Goal: Task Accomplishment & Management: Use online tool/utility

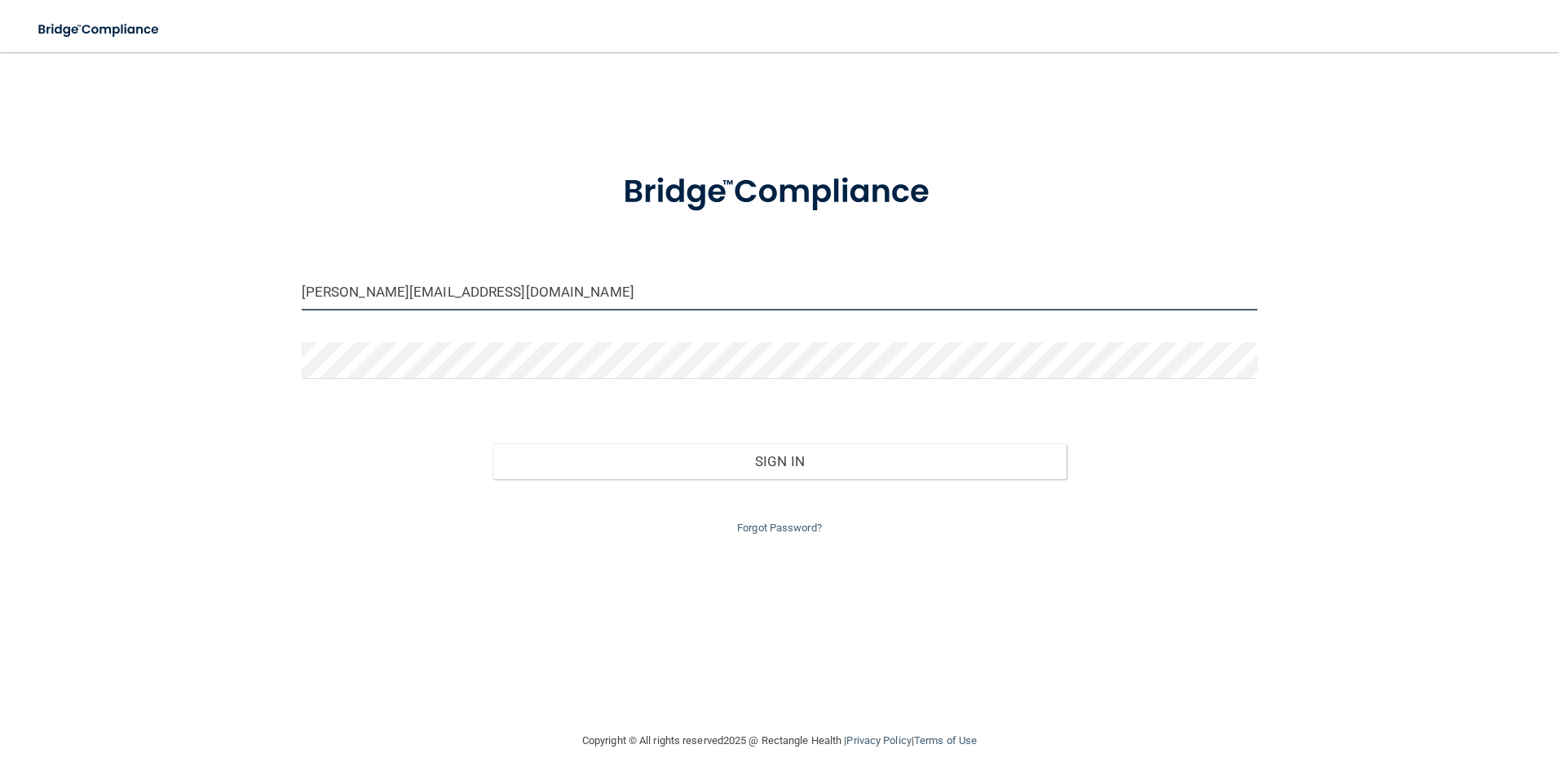
drag, startPoint x: 538, startPoint y: 288, endPoint x: 247, endPoint y: 284, distance: 291.0
click at [247, 284] on div "[PERSON_NAME][EMAIL_ADDRESS][DOMAIN_NAME] Invalid email/password. You don't hav…" at bounding box center [779, 391] width 1494 height 646
type input "[EMAIL_ADDRESS][DOMAIN_NAME]"
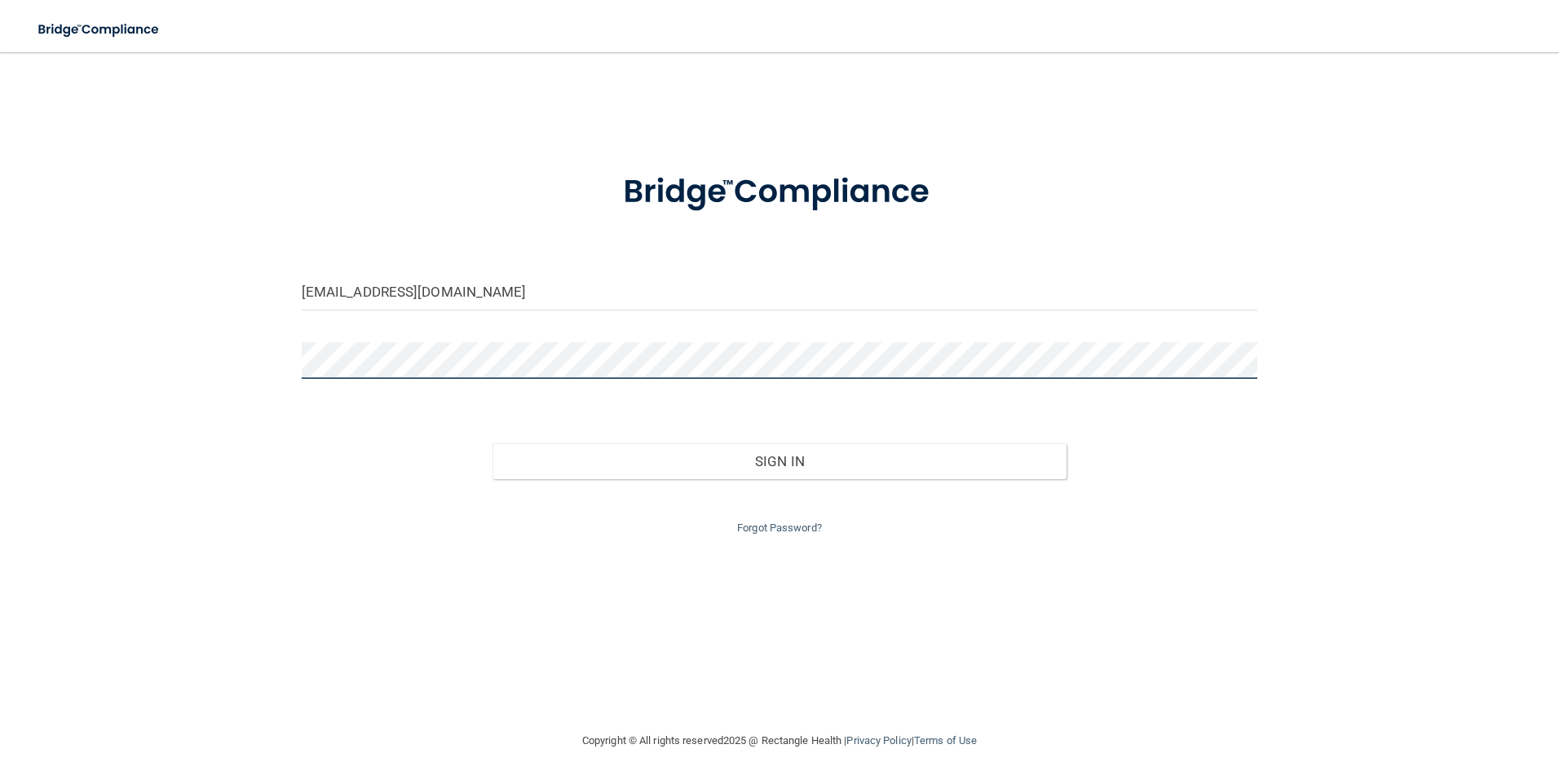
click at [492, 443] on button "Sign In" at bounding box center [779, 461] width 574 height 36
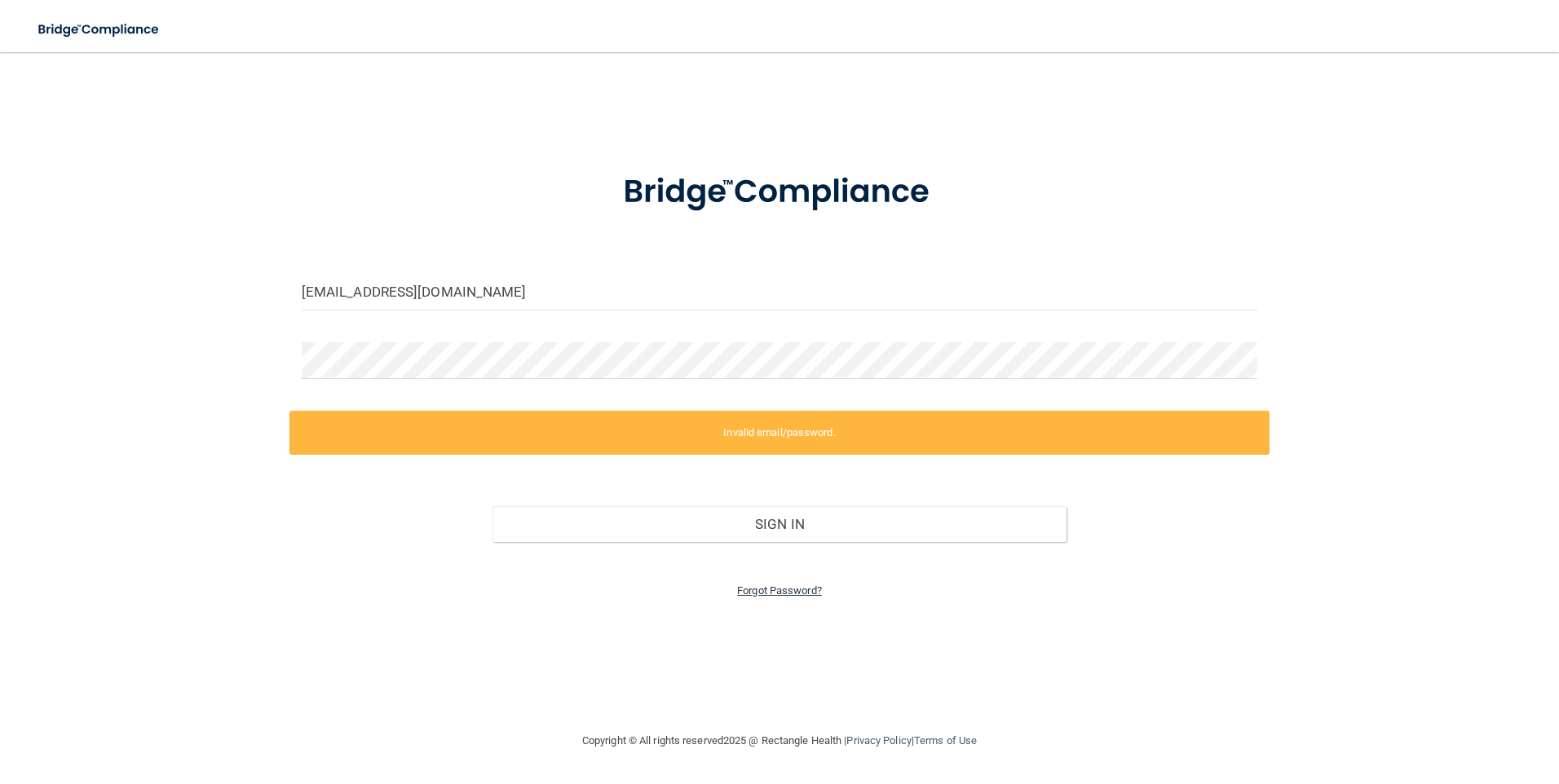
click at [788, 590] on link "Forgot Password?" at bounding box center [779, 591] width 85 height 12
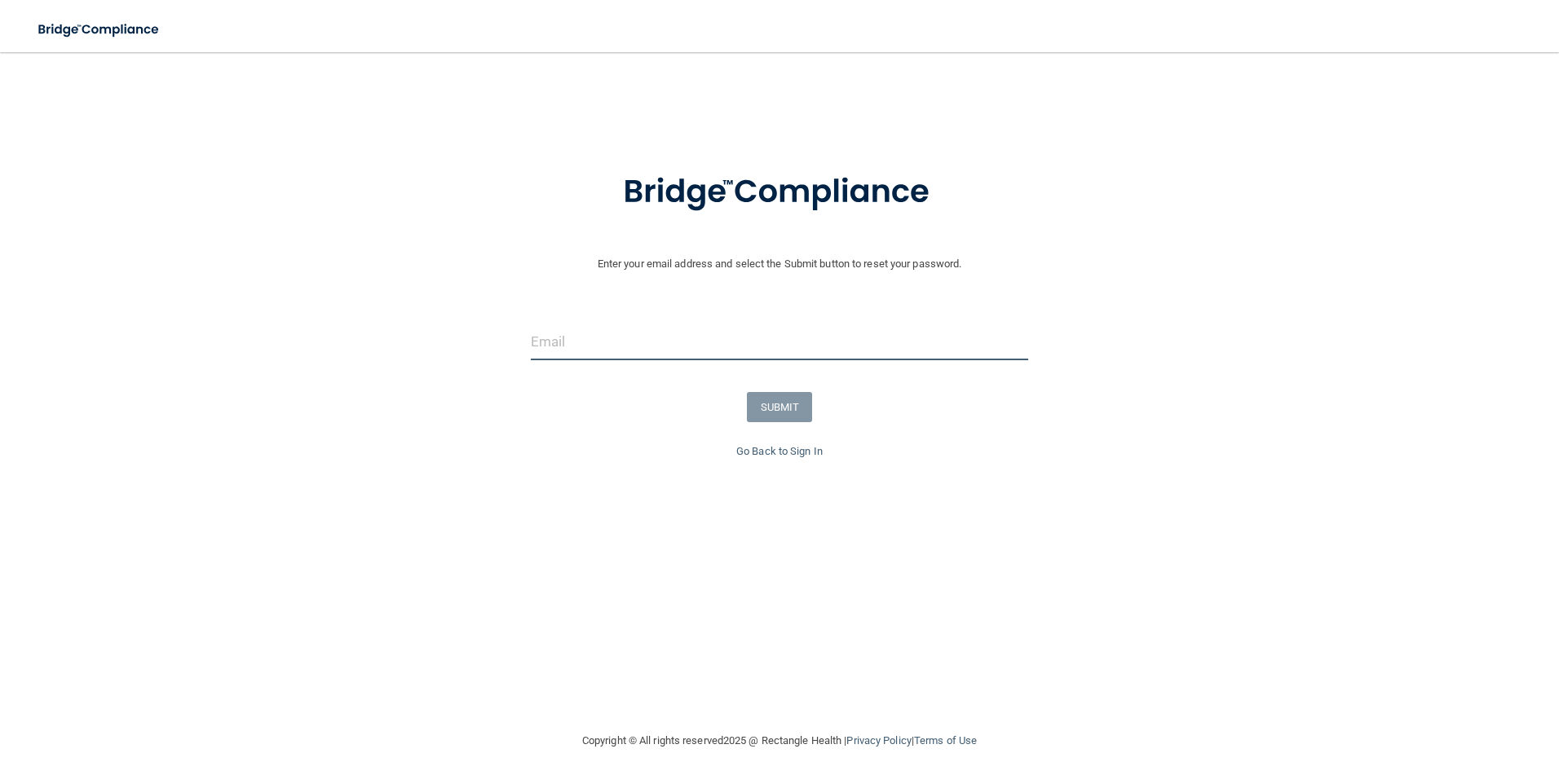
click at [576, 356] on input "email" at bounding box center [780, 342] width 498 height 37
type input "[EMAIL_ADDRESS][DOMAIN_NAME]"
click at [781, 400] on button "SUBMIT" at bounding box center [779, 407] width 66 height 30
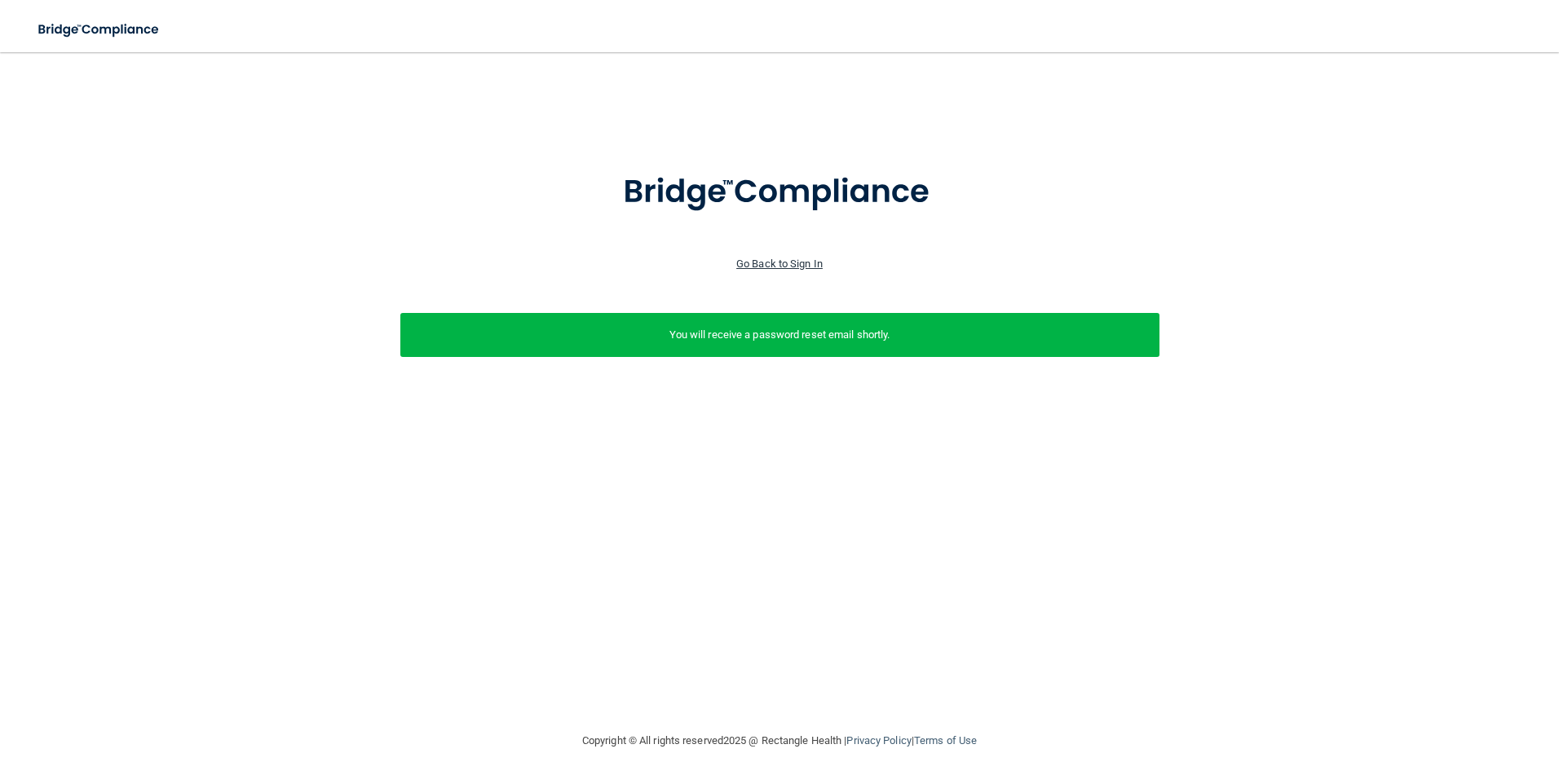
click at [800, 262] on link "Go Back to Sign In" at bounding box center [779, 264] width 86 height 12
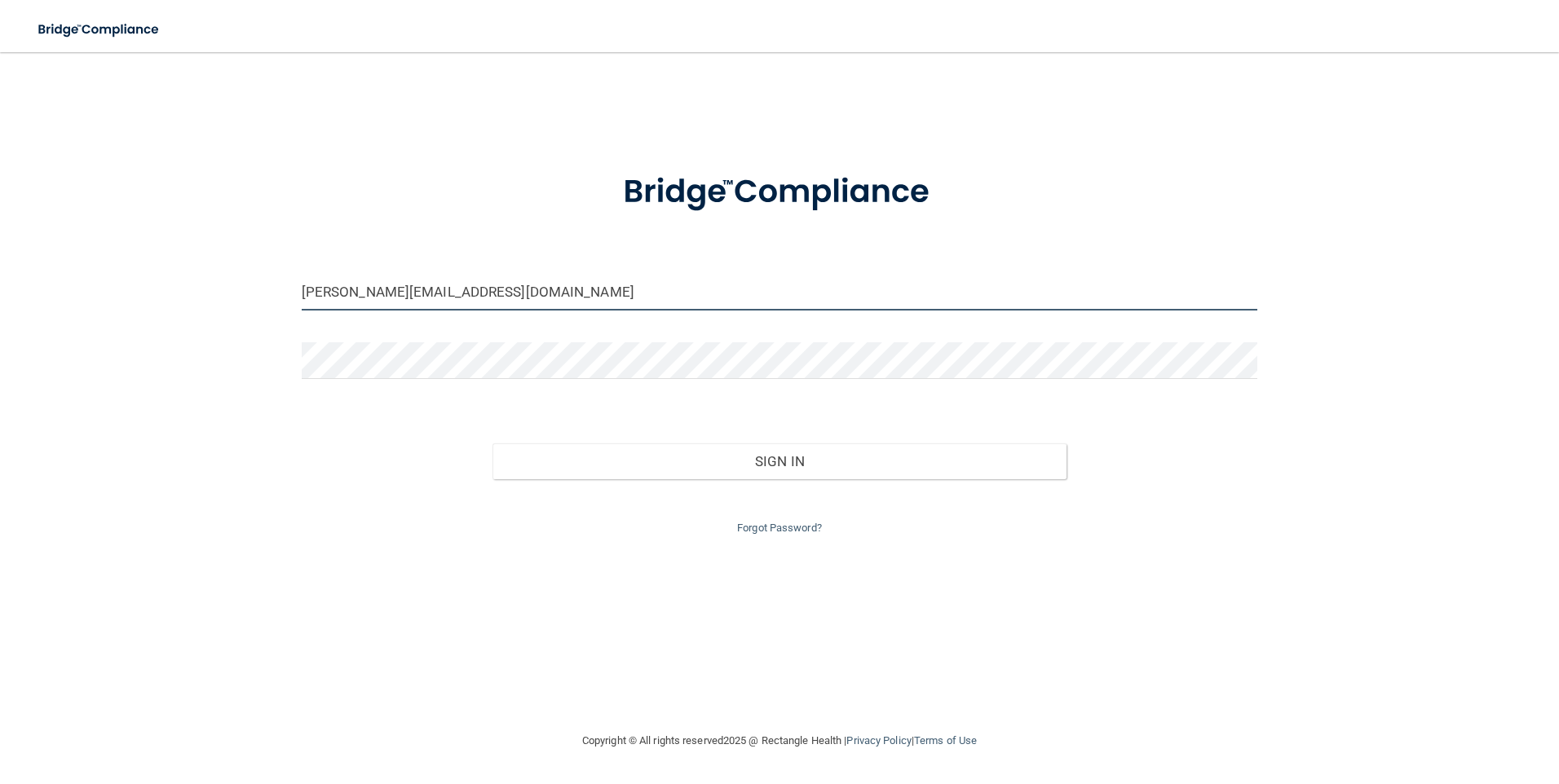
click at [562, 290] on input "[PERSON_NAME][EMAIL_ADDRESS][DOMAIN_NAME]" at bounding box center [779, 292] width 956 height 37
drag, startPoint x: 345, startPoint y: 294, endPoint x: 274, endPoint y: 295, distance: 71.0
click at [274, 295] on div "[PERSON_NAME][EMAIL_ADDRESS][DOMAIN_NAME] Invalid email/password. You don't hav…" at bounding box center [779, 391] width 1494 height 646
type input "[EMAIL_ADDRESS][DOMAIN_NAME]"
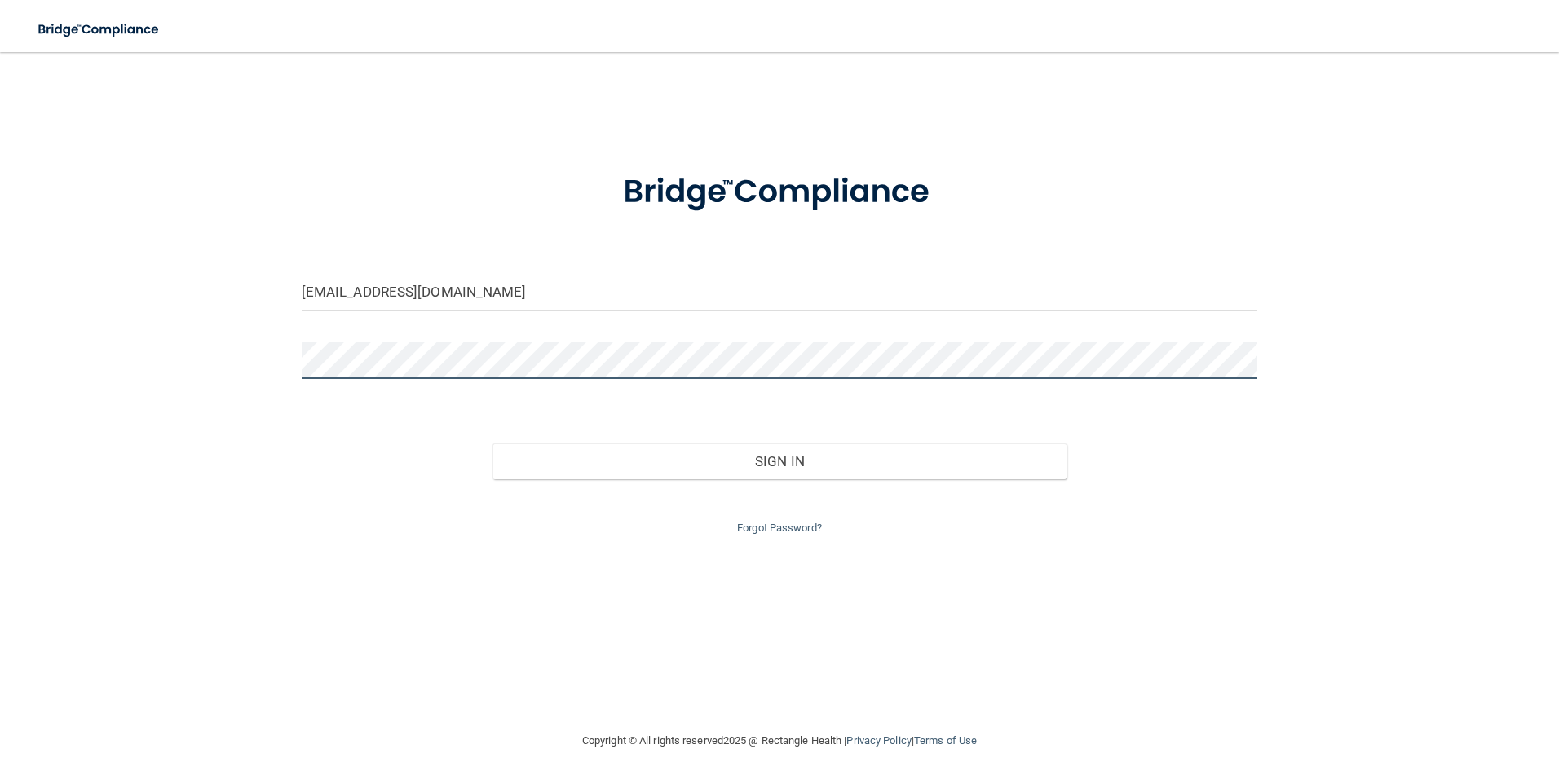
click at [283, 365] on div "[EMAIL_ADDRESS][DOMAIN_NAME] Invalid email/password. You don't have permission …" at bounding box center [779, 391] width 1494 height 646
click at [1363, 650] on div "[EMAIL_ADDRESS][DOMAIN_NAME] Invalid email/password. You don't have permission …" at bounding box center [779, 391] width 1494 height 646
click at [972, 674] on div "[EMAIL_ADDRESS][DOMAIN_NAME] Invalid email/password. You don't have permission …" at bounding box center [779, 391] width 1494 height 646
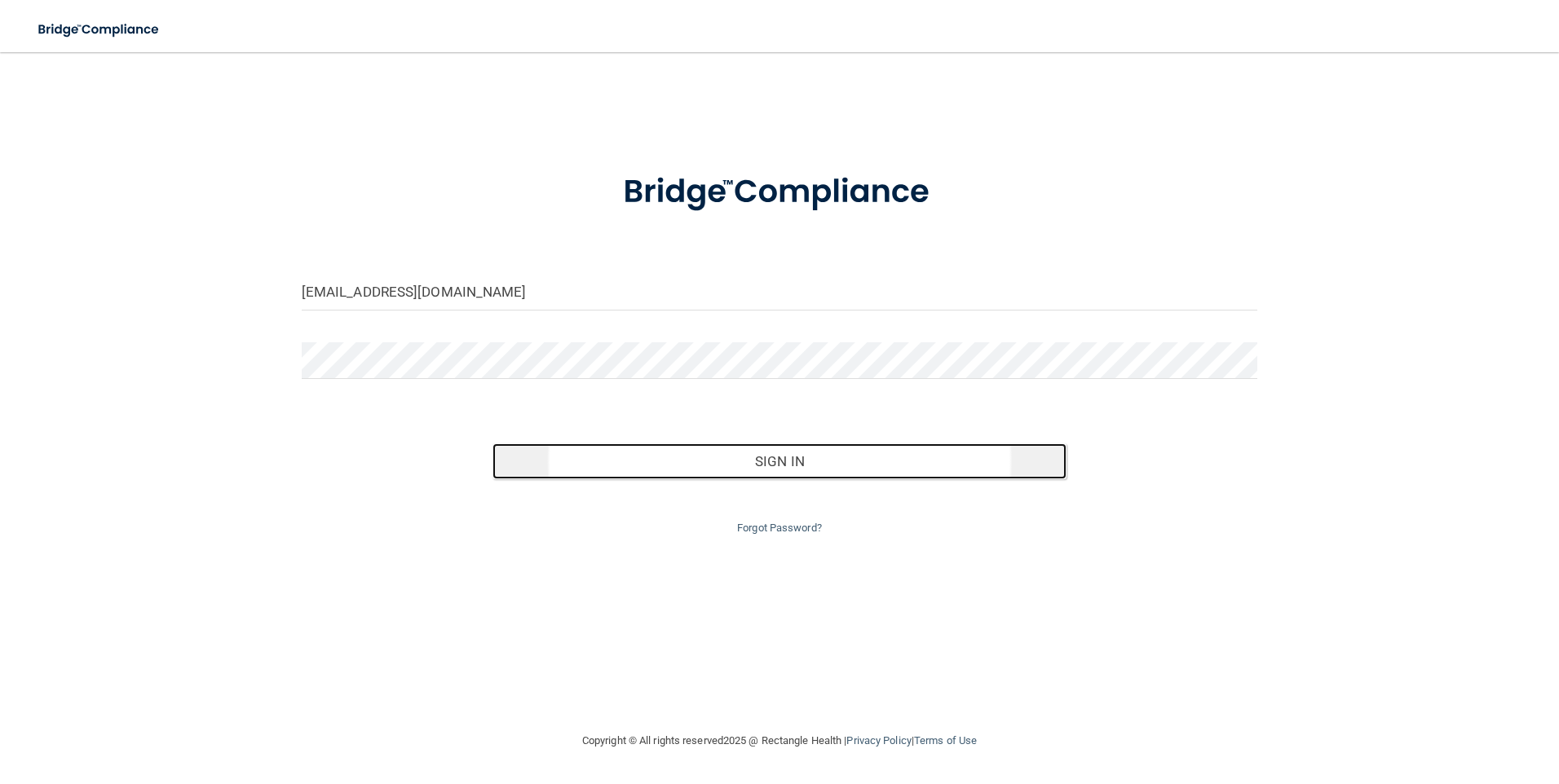
click at [766, 451] on button "Sign In" at bounding box center [779, 461] width 574 height 36
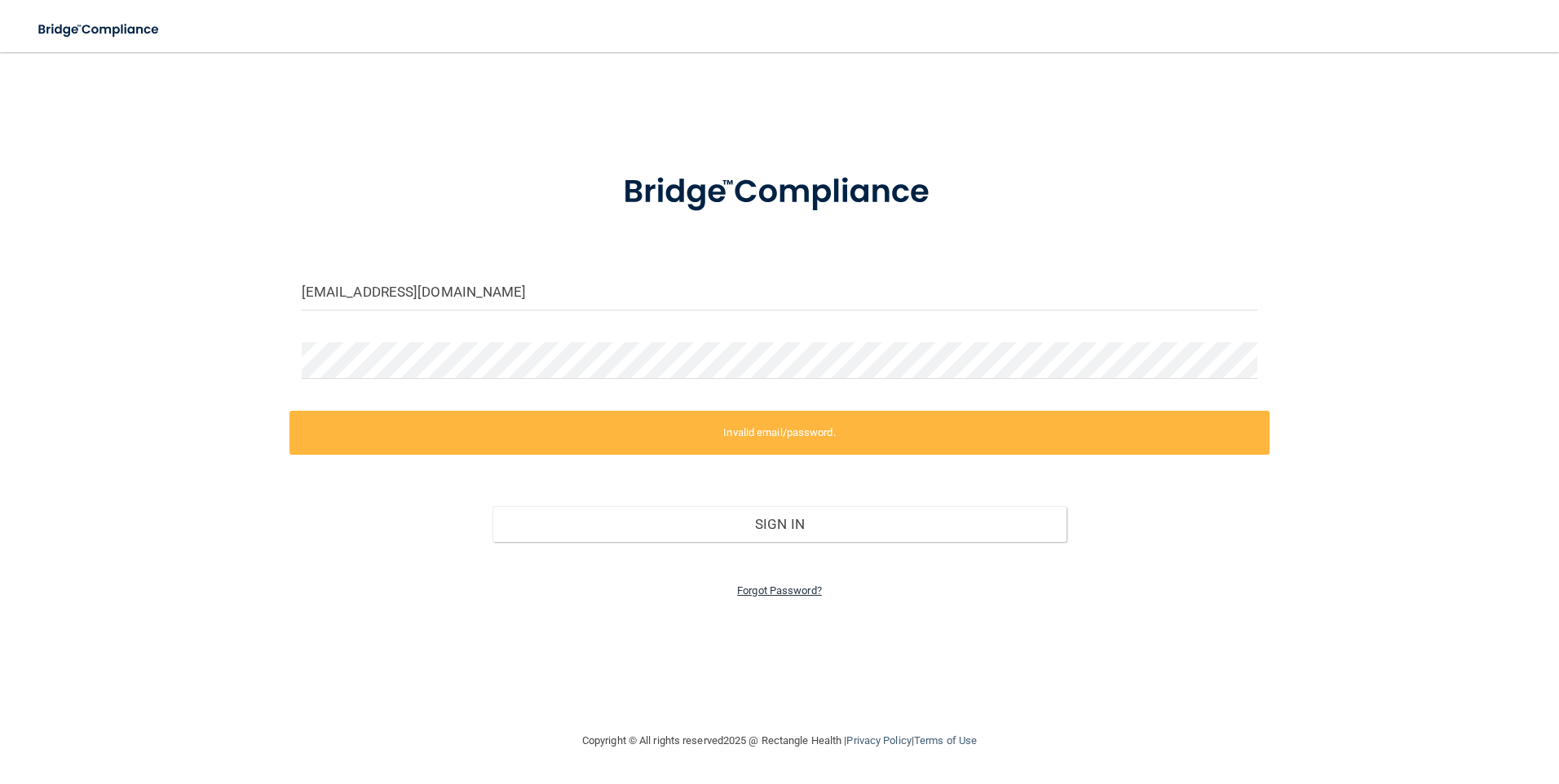
click at [789, 588] on link "Forgot Password?" at bounding box center [779, 591] width 85 height 12
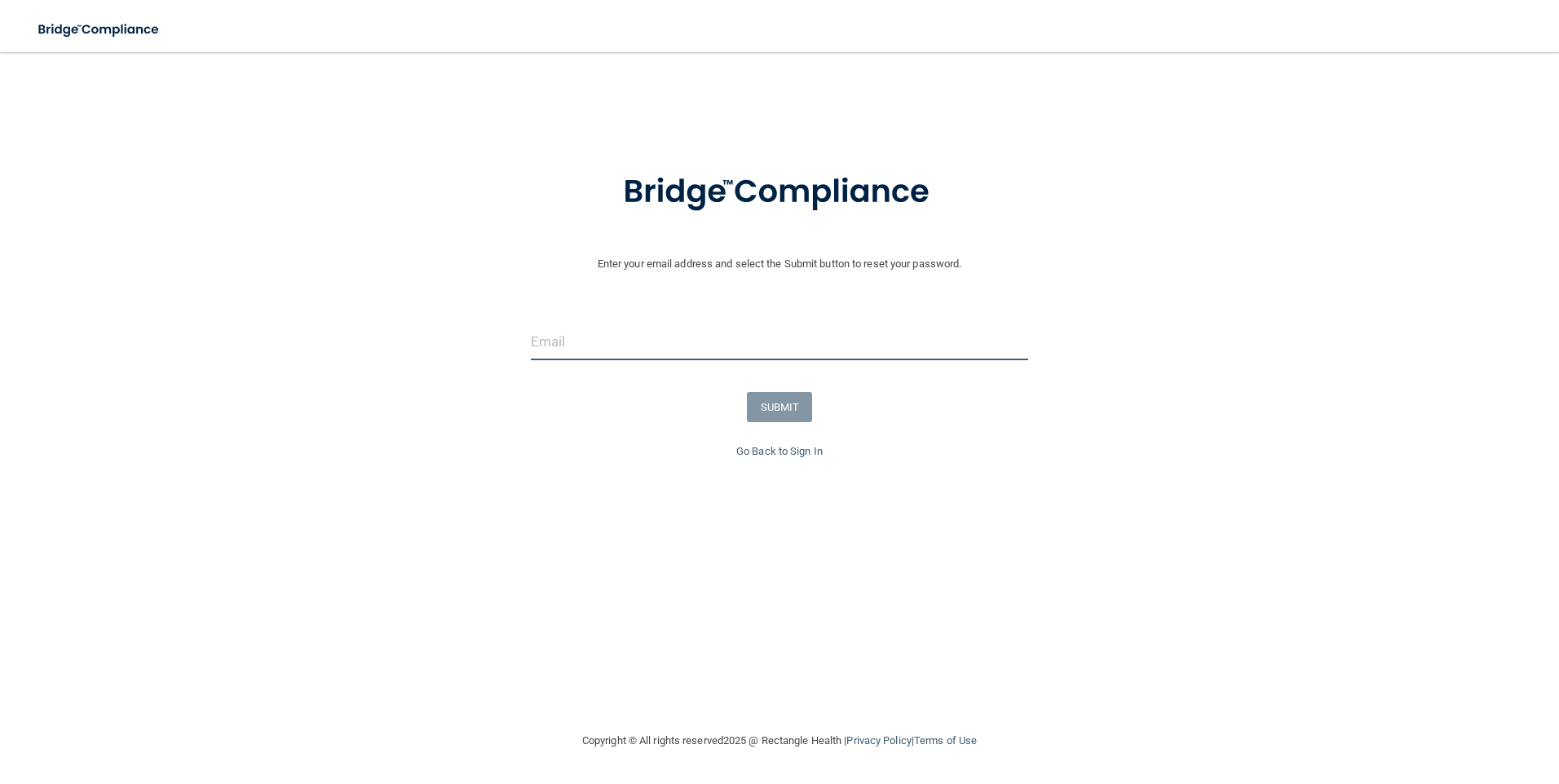
click at [587, 352] on input "email" at bounding box center [780, 342] width 498 height 37
click at [735, 342] on input "[EMAIL_ADDRESS][DOMAIN_NAME]" at bounding box center [780, 342] width 498 height 37
type input "[EMAIL_ADDRESS][DOMAIN_NAME]"
click at [784, 408] on button "SUBMIT" at bounding box center [779, 407] width 66 height 30
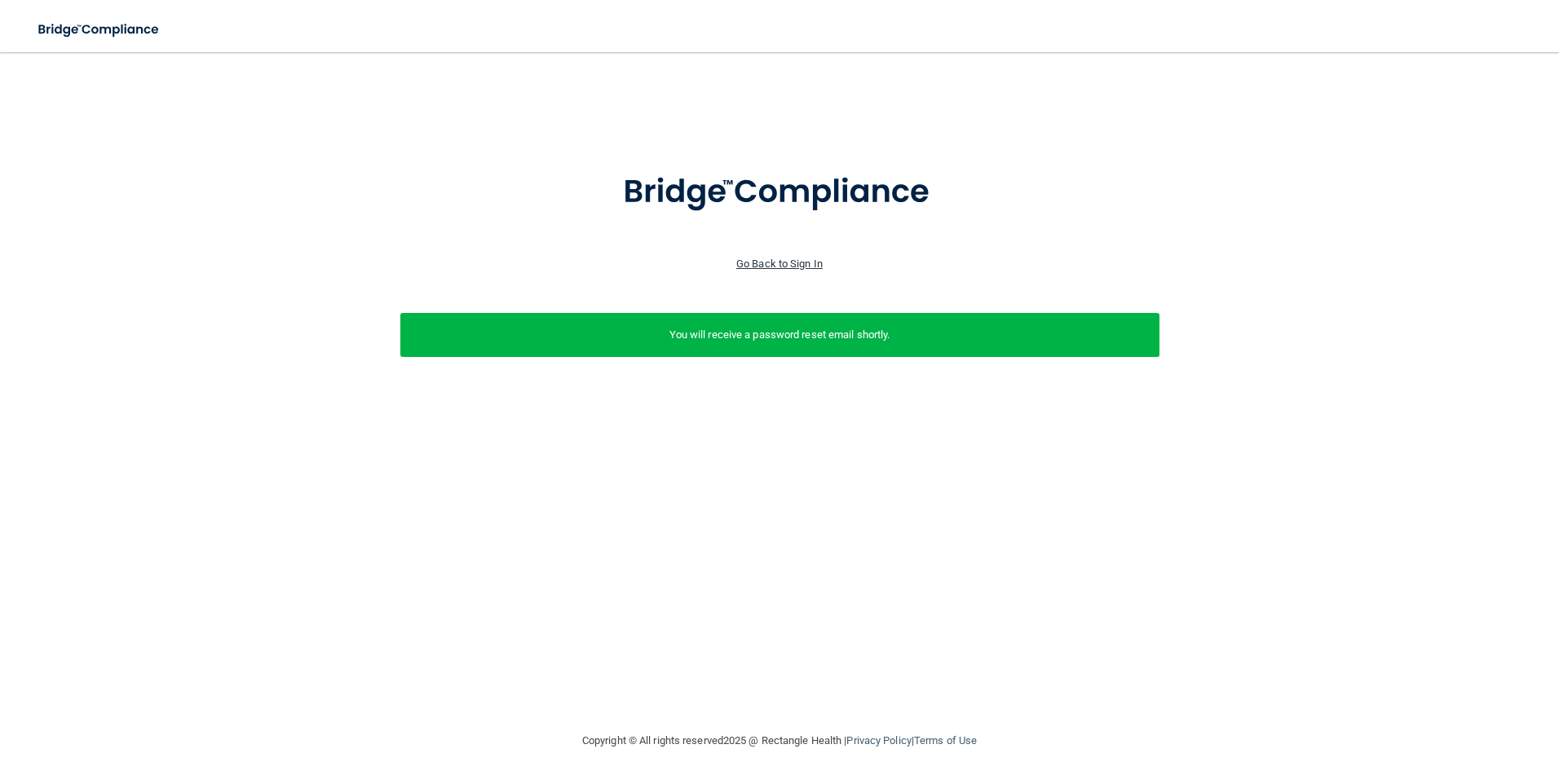
click at [795, 260] on link "Go Back to Sign In" at bounding box center [779, 264] width 86 height 12
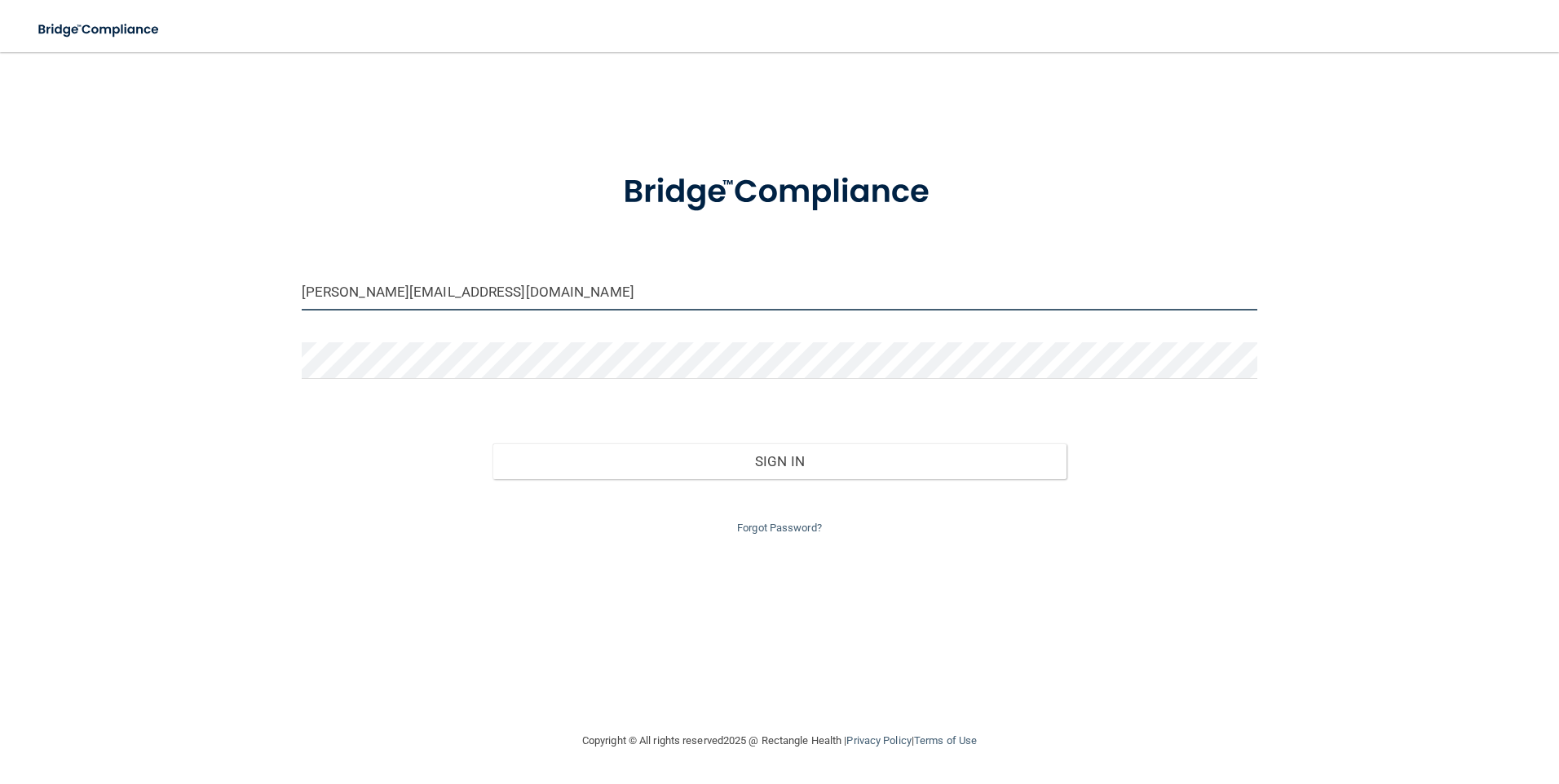
click at [362, 309] on input "[PERSON_NAME][EMAIL_ADDRESS][DOMAIN_NAME]" at bounding box center [779, 292] width 956 height 37
drag, startPoint x: 346, startPoint y: 295, endPoint x: 290, endPoint y: 288, distance: 56.4
click at [290, 288] on div "[PERSON_NAME][EMAIL_ADDRESS][DOMAIN_NAME]" at bounding box center [780, 298] width 981 height 49
type input "[EMAIL_ADDRESS][DOMAIN_NAME]"
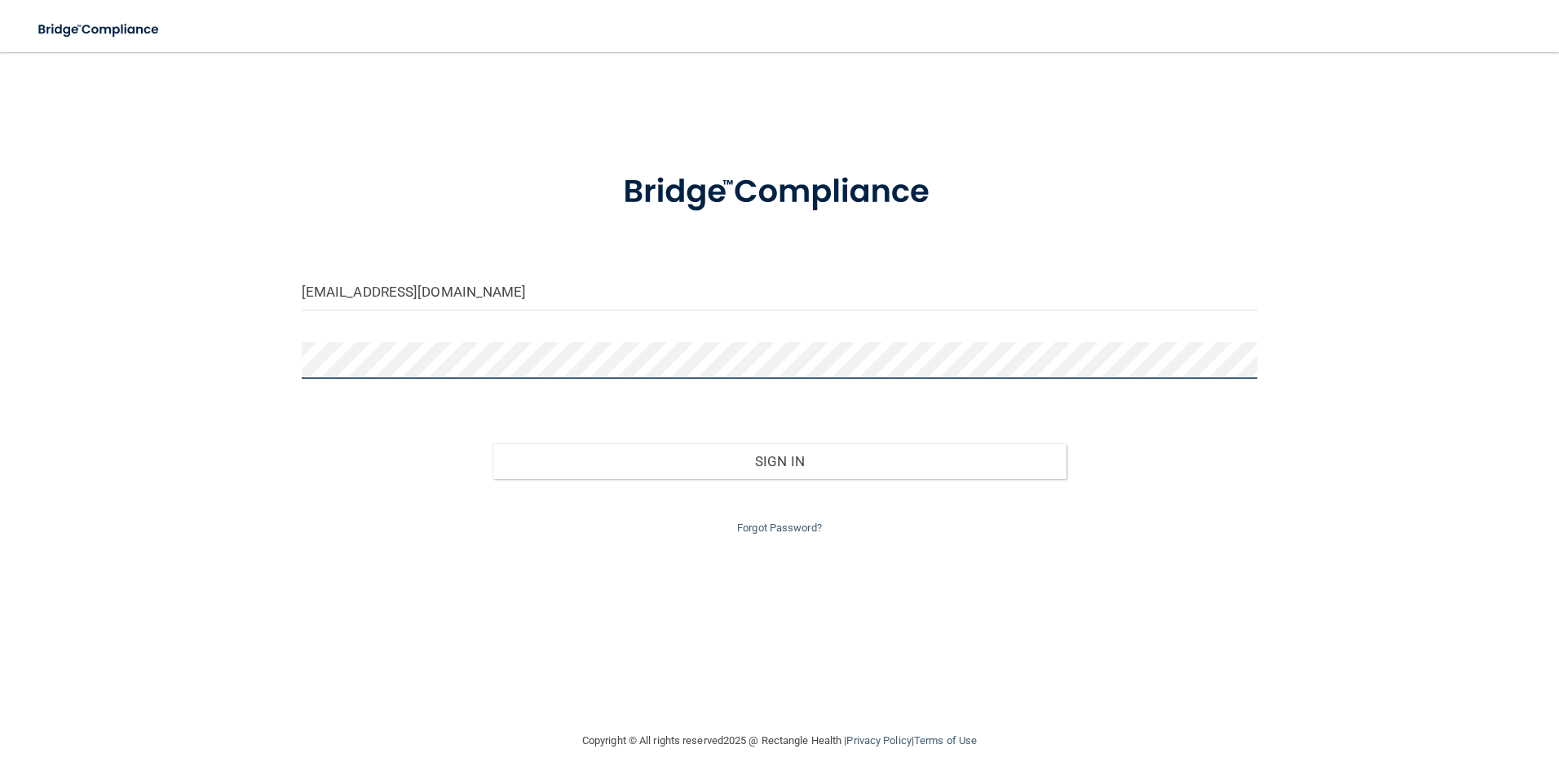
click at [253, 347] on div "[EMAIL_ADDRESS][DOMAIN_NAME] Invalid email/password. You don't have permission …" at bounding box center [779, 391] width 1494 height 646
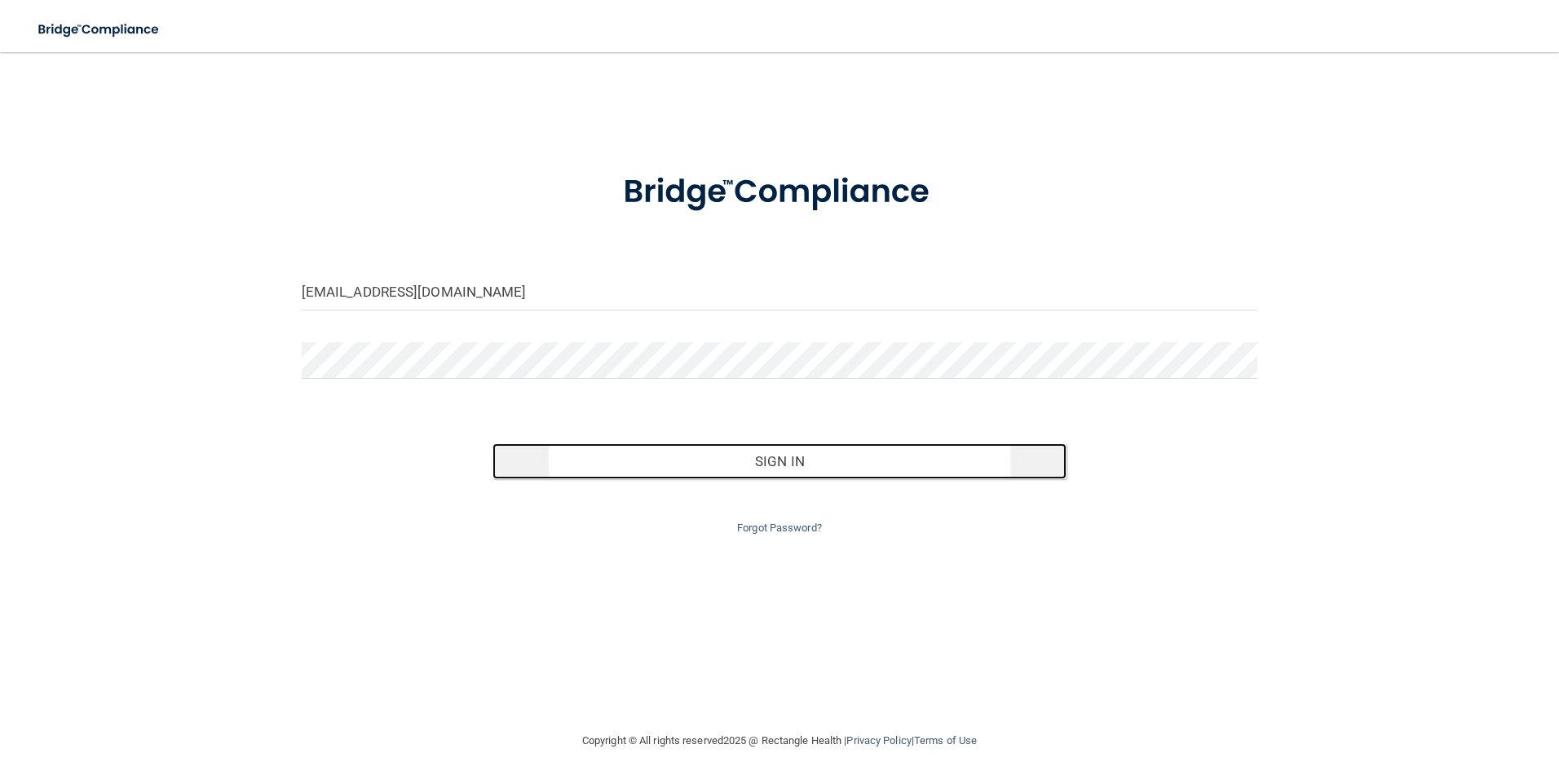
click at [777, 449] on button "Sign In" at bounding box center [779, 461] width 574 height 36
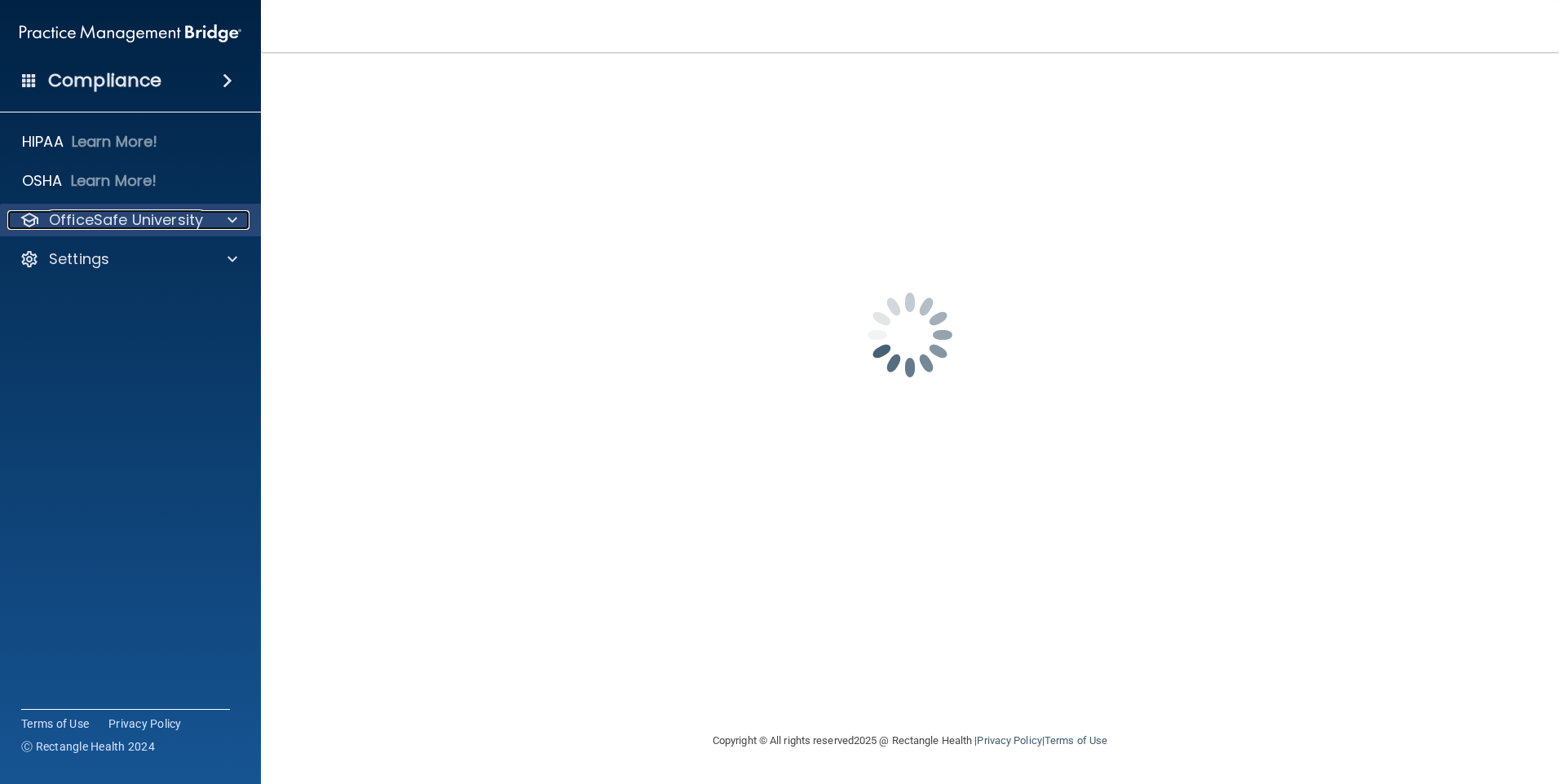
click at [104, 213] on p "OfficeSafe University" at bounding box center [126, 220] width 154 height 20
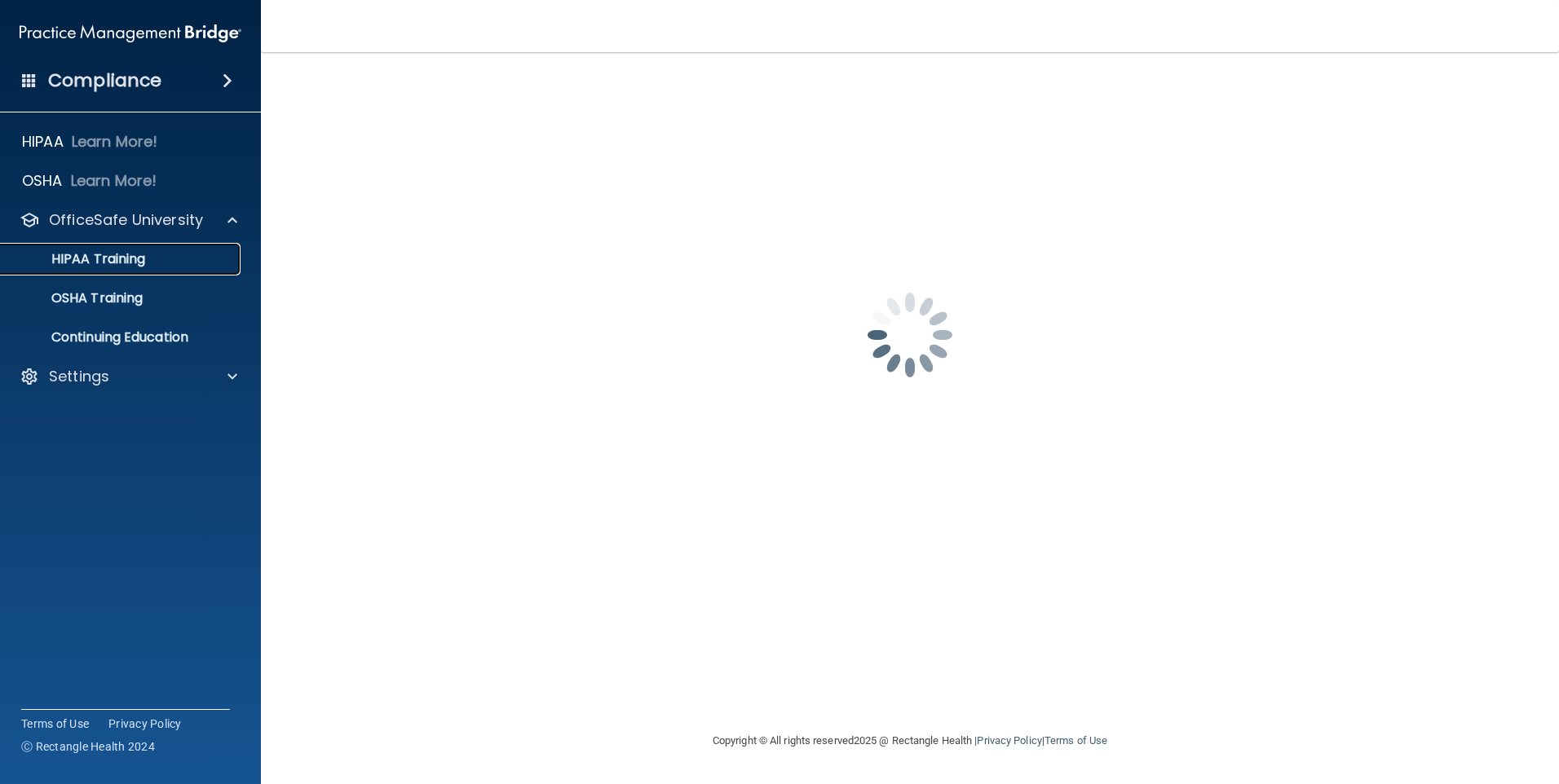
click at [109, 258] on p "HIPAA Training" at bounding box center [77, 258] width 134 height 16
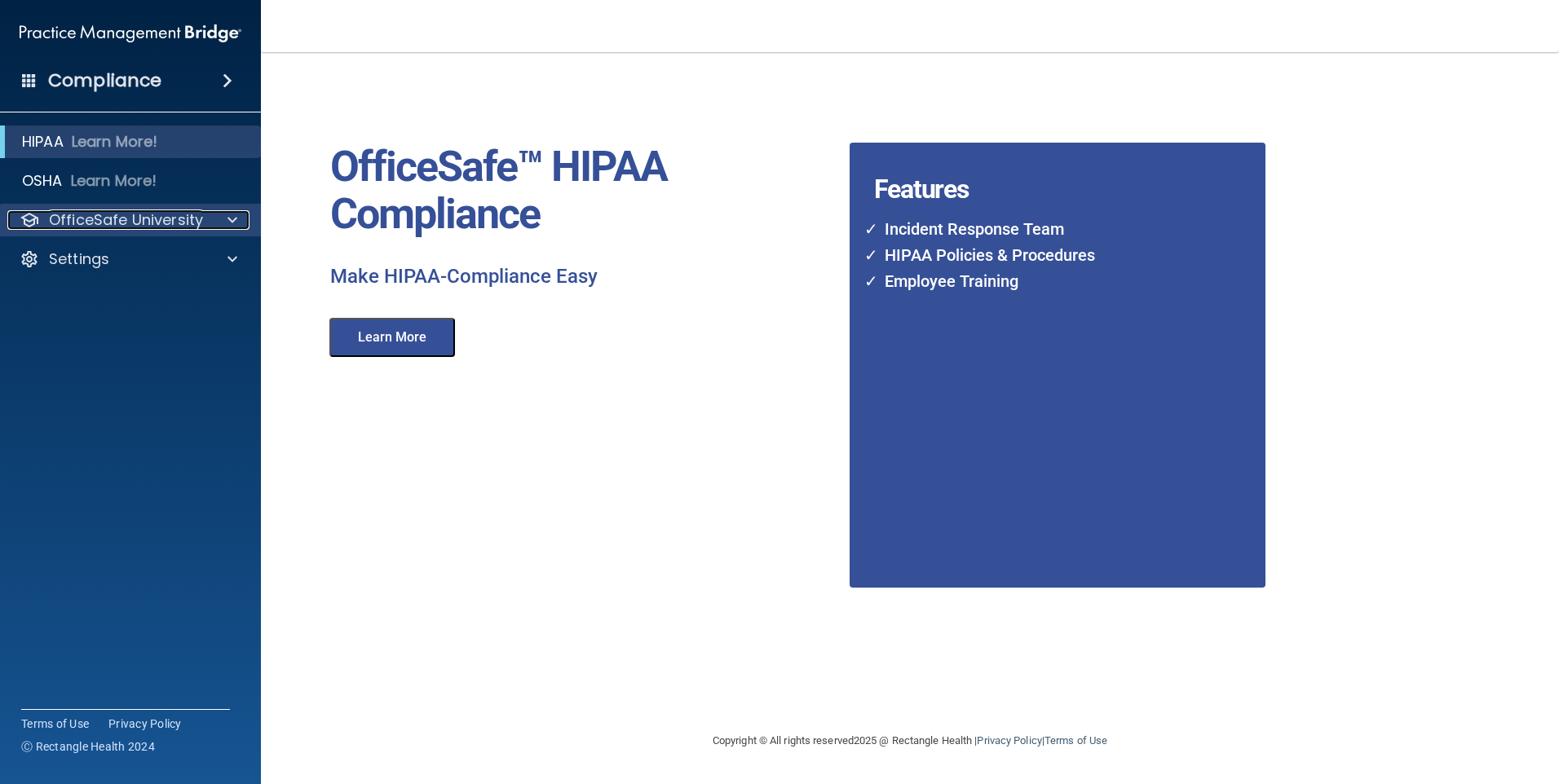
click at [154, 214] on p "OfficeSafe University" at bounding box center [126, 220] width 154 height 20
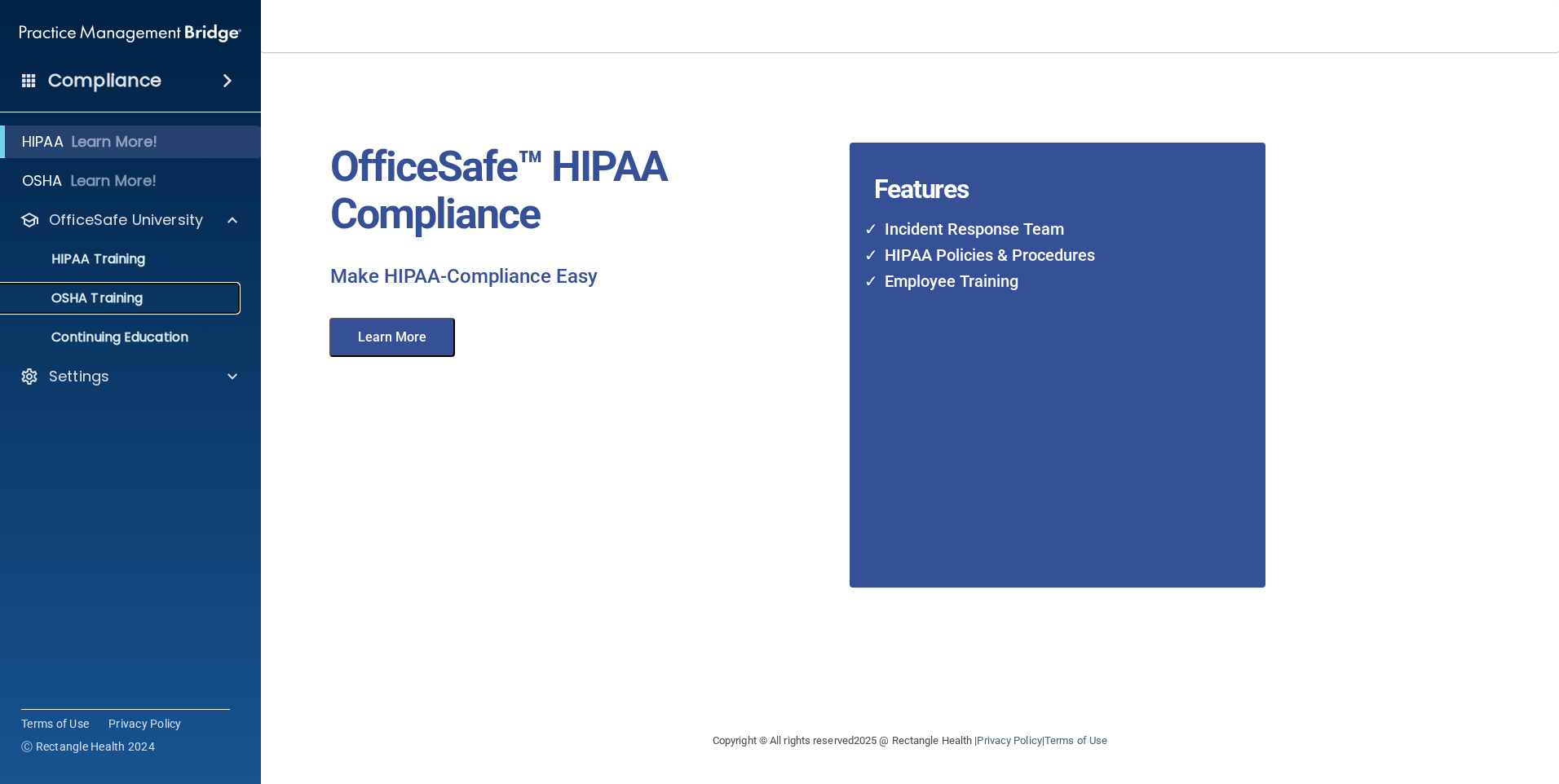
click at [109, 285] on link "OSHA Training" at bounding box center [112, 298] width 257 height 33
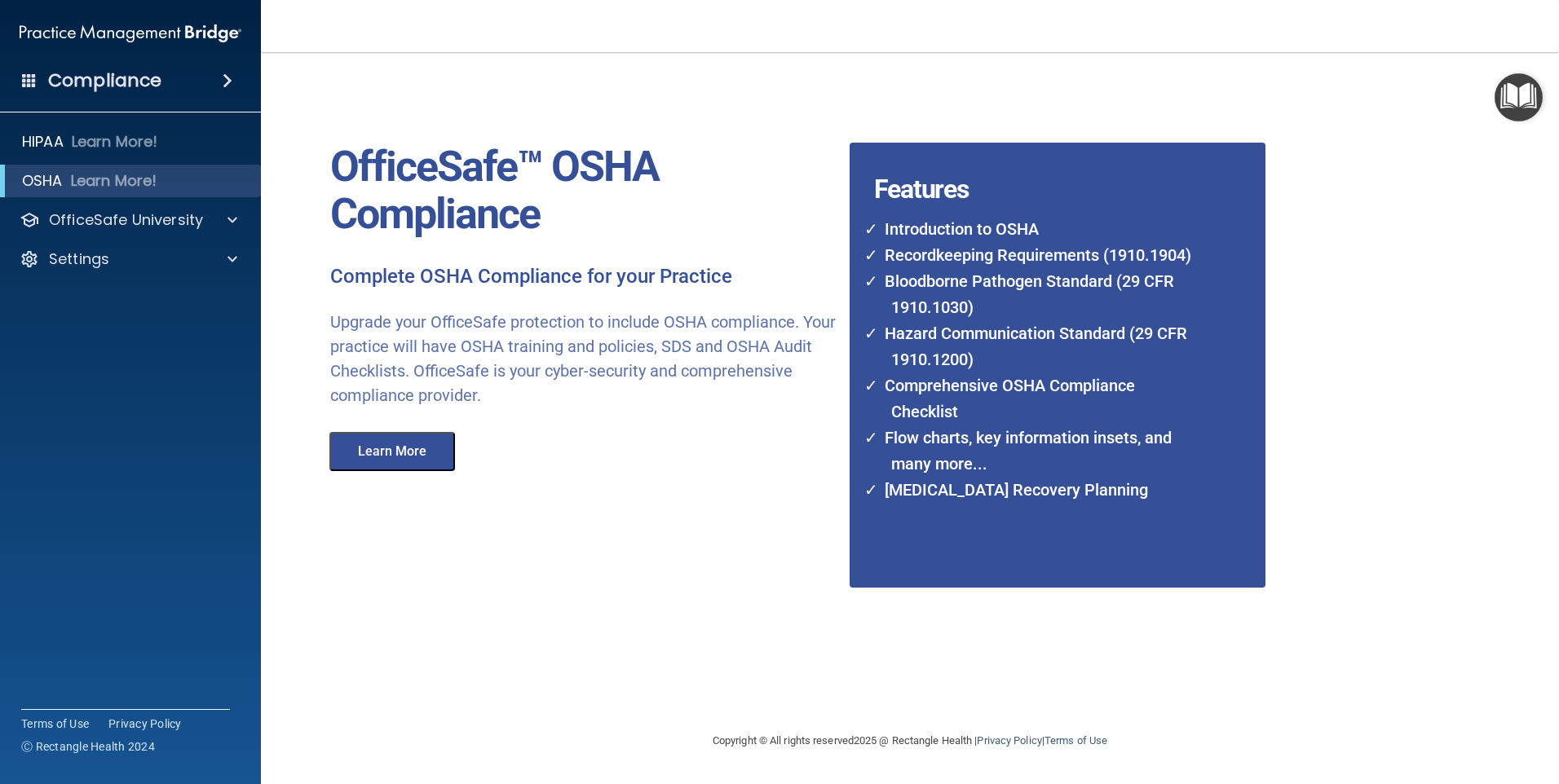
click at [123, 78] on h4 "Compliance" at bounding box center [104, 80] width 113 height 23
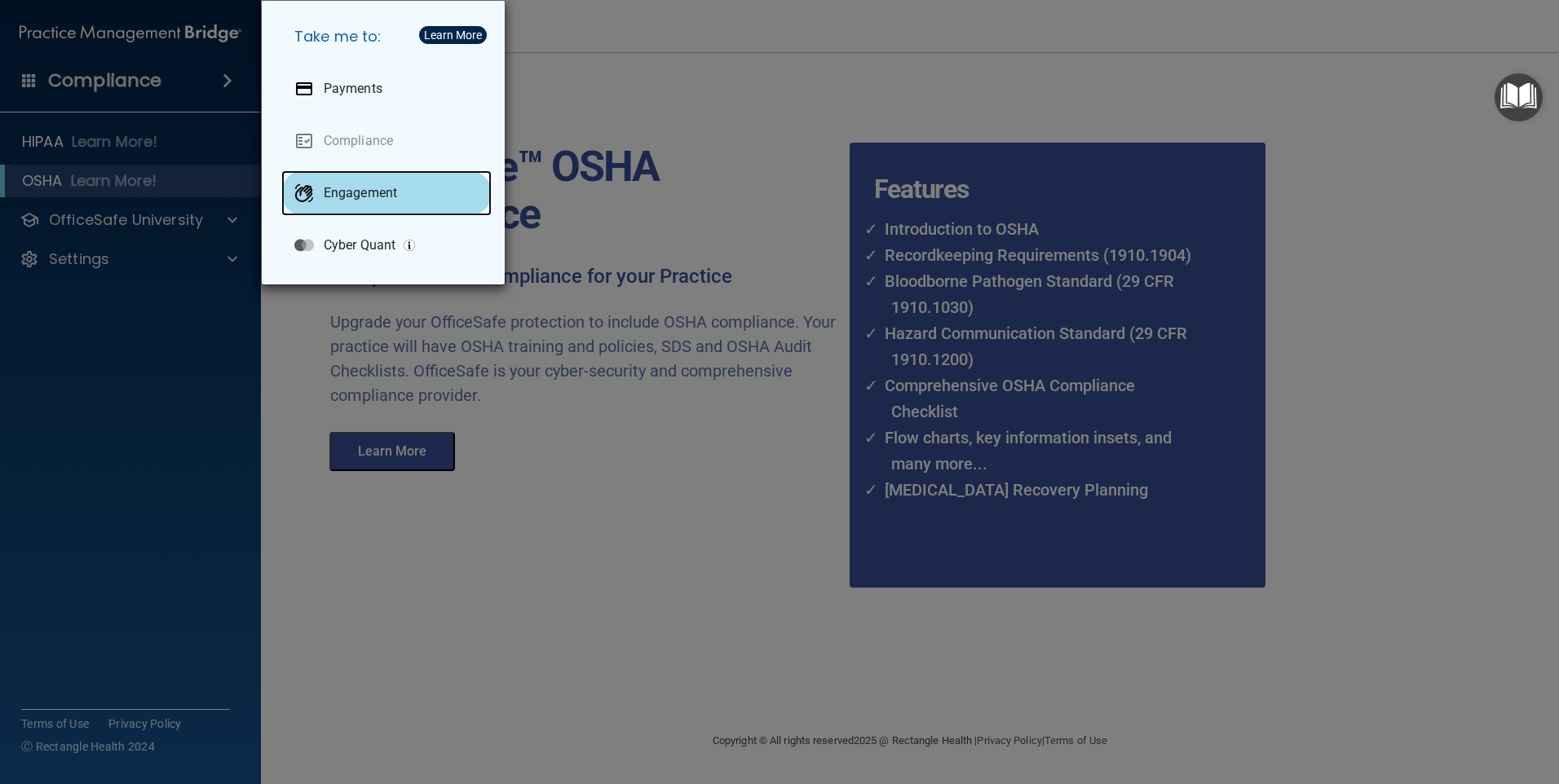
click at [333, 210] on div "Engagement" at bounding box center [387, 193] width 211 height 45
